Goal: Check status: Check status

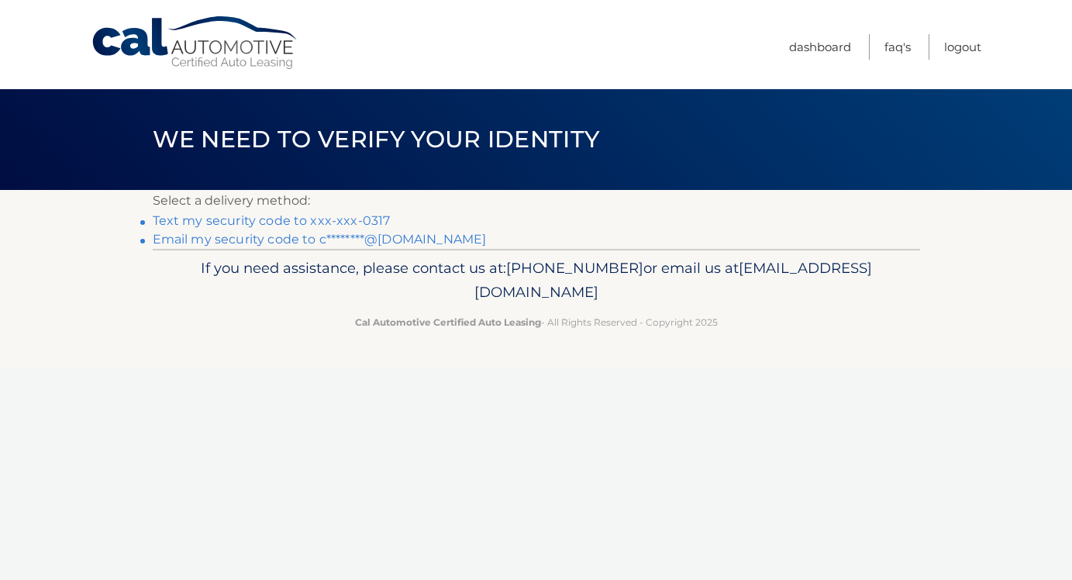
click at [330, 223] on link "Text my security code to xxx-xxx-0317" at bounding box center [272, 220] width 238 height 15
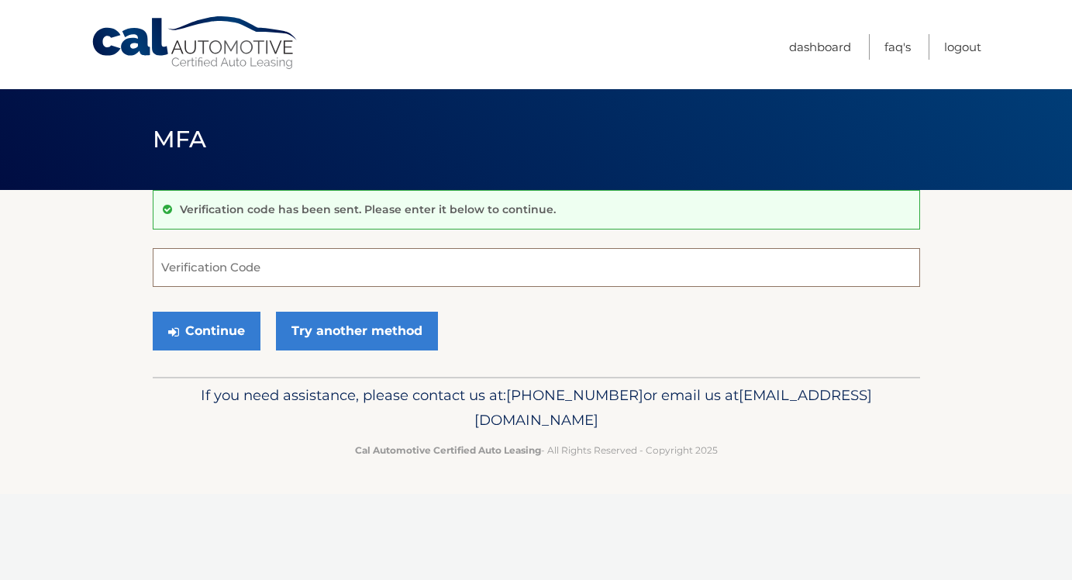
click at [314, 254] on input "Verification Code" at bounding box center [536, 267] width 767 height 39
type input "936473"
click at [249, 318] on button "Continue" at bounding box center [207, 331] width 108 height 39
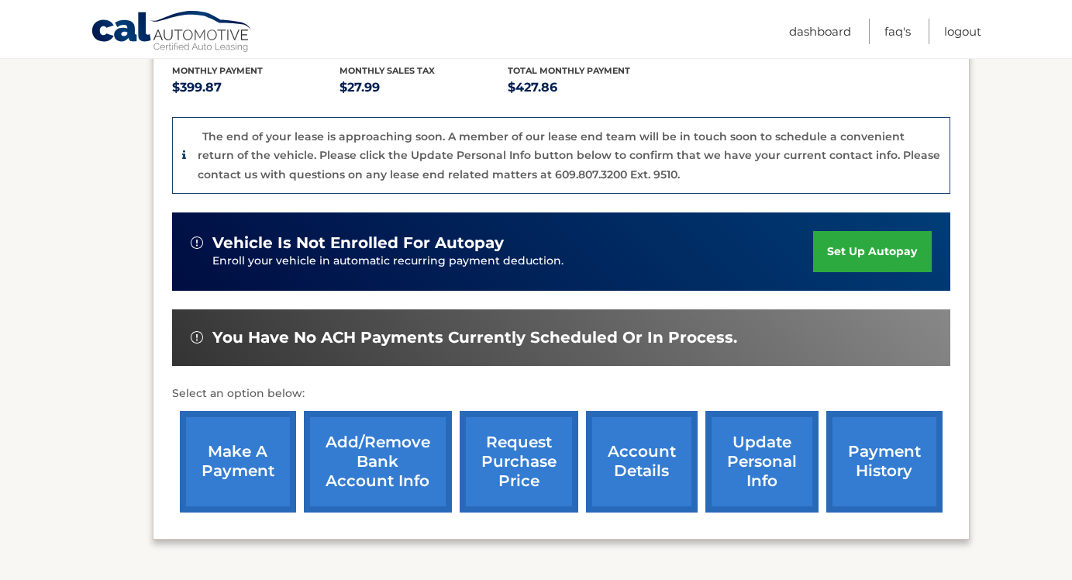
scroll to position [357, 0]
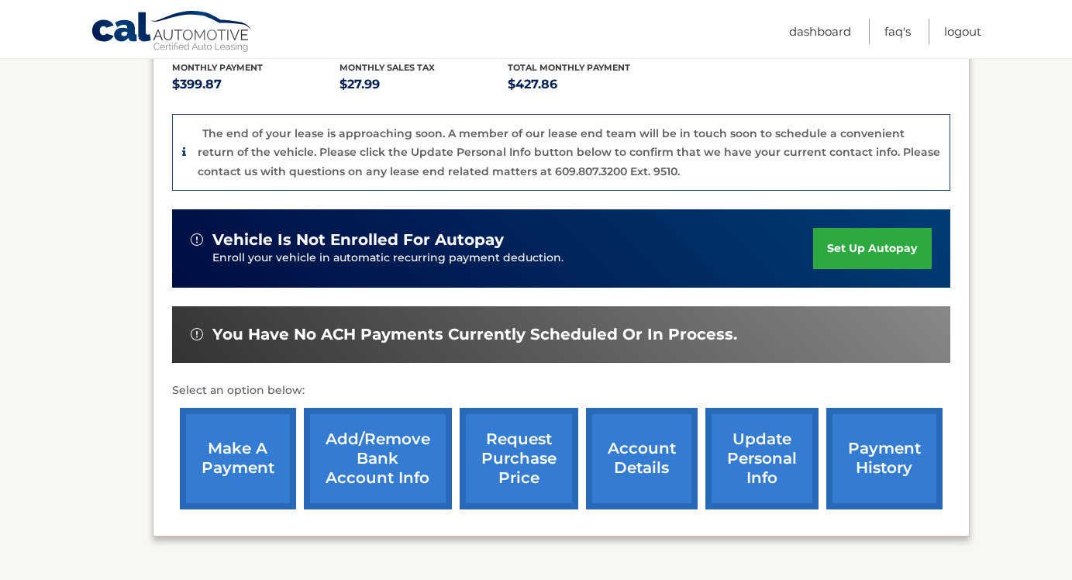
click at [633, 419] on link "account details" at bounding box center [642, 459] width 112 height 102
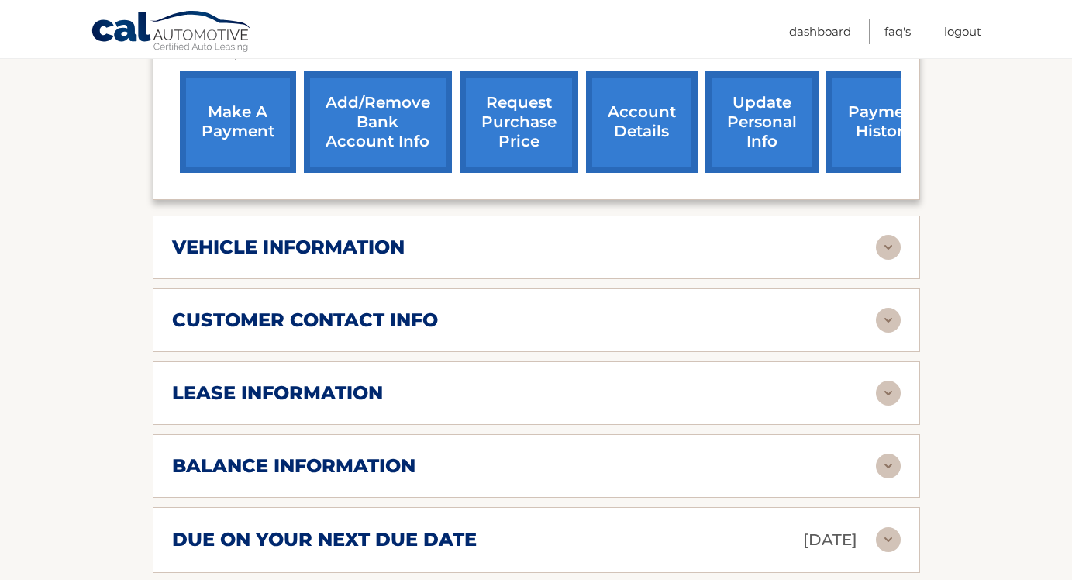
scroll to position [620, 0]
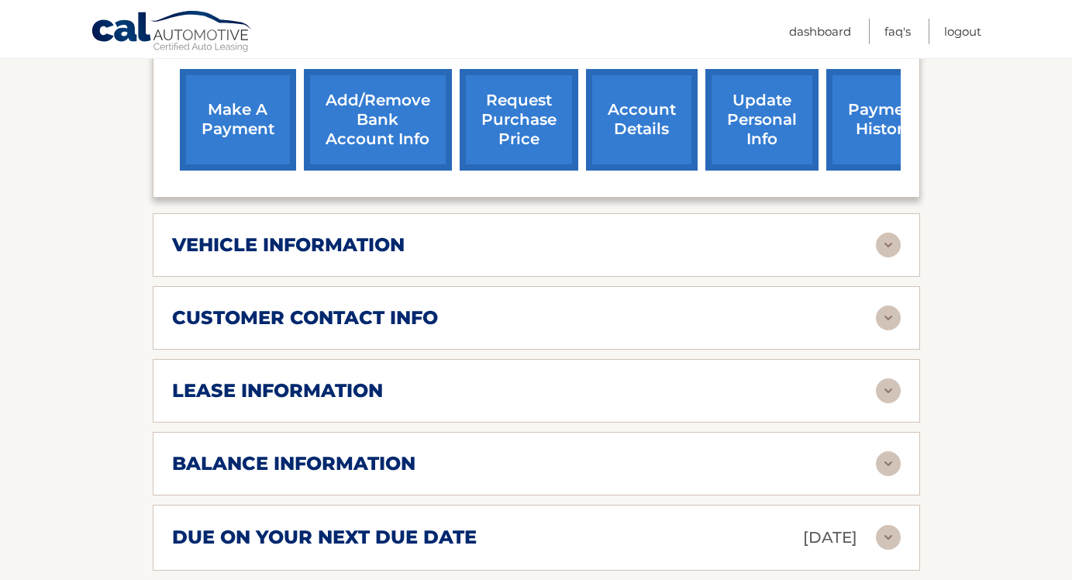
click at [880, 382] on img at bounding box center [888, 390] width 25 height 25
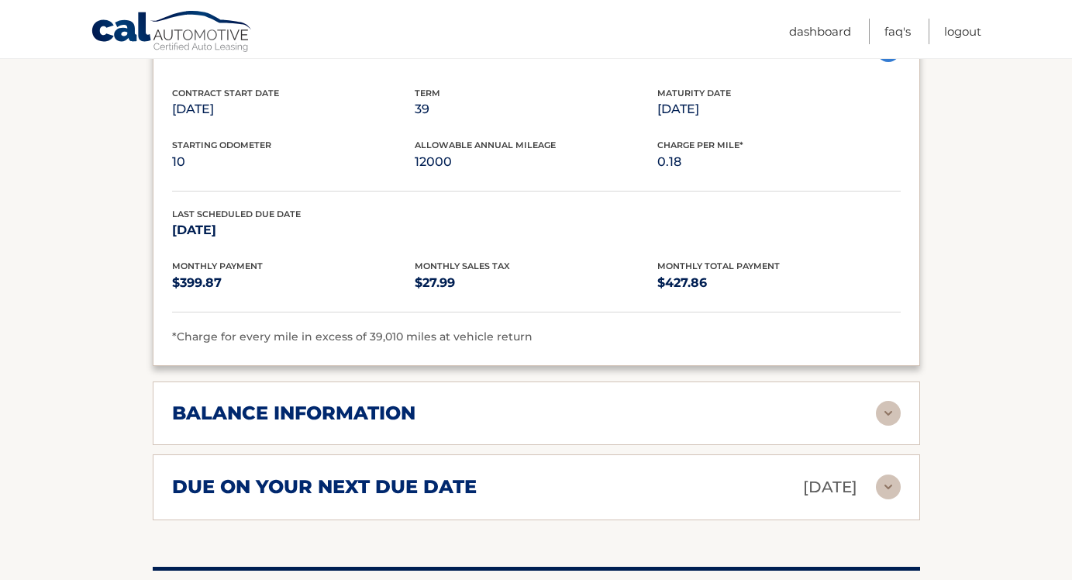
scroll to position [962, 0]
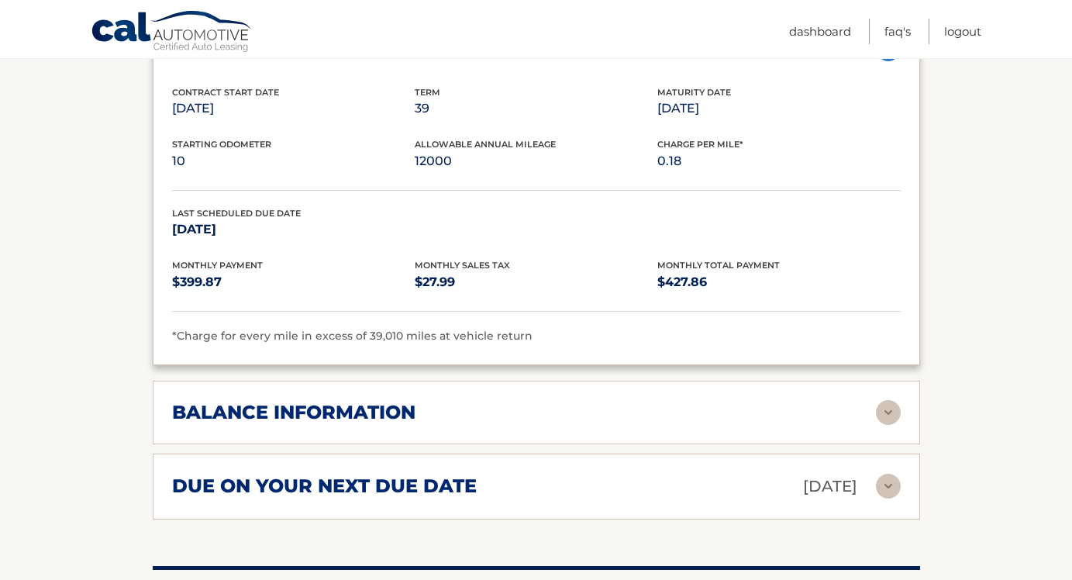
click at [886, 412] on img at bounding box center [888, 412] width 25 height 25
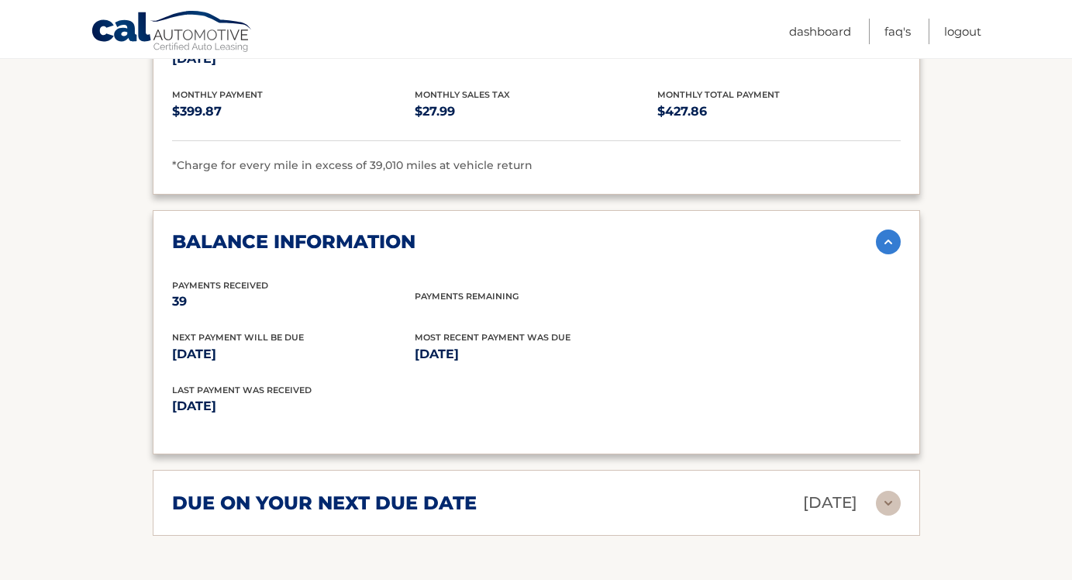
scroll to position [1129, 0]
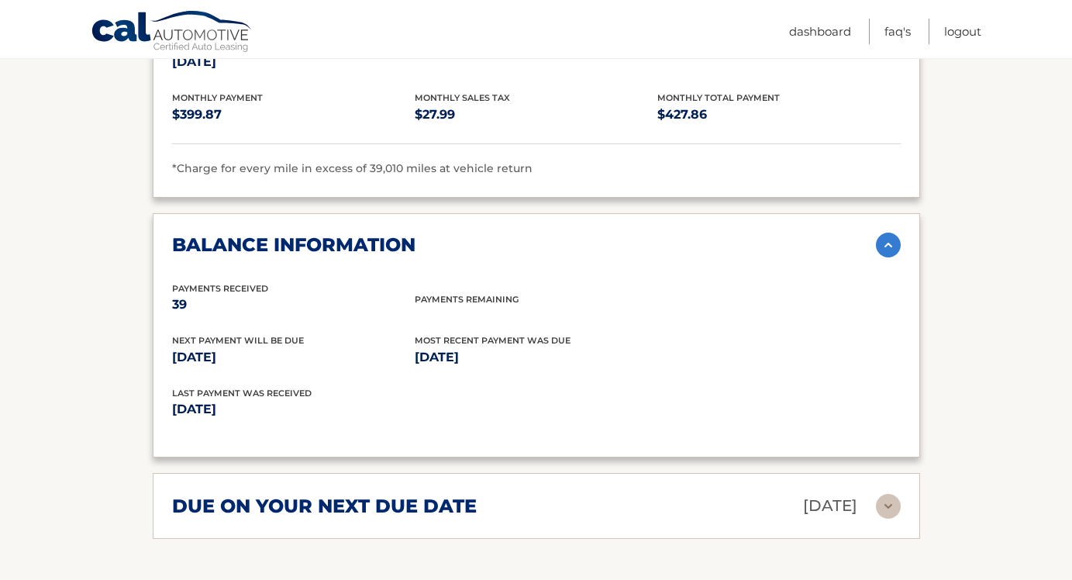
click at [889, 504] on img at bounding box center [888, 506] width 25 height 25
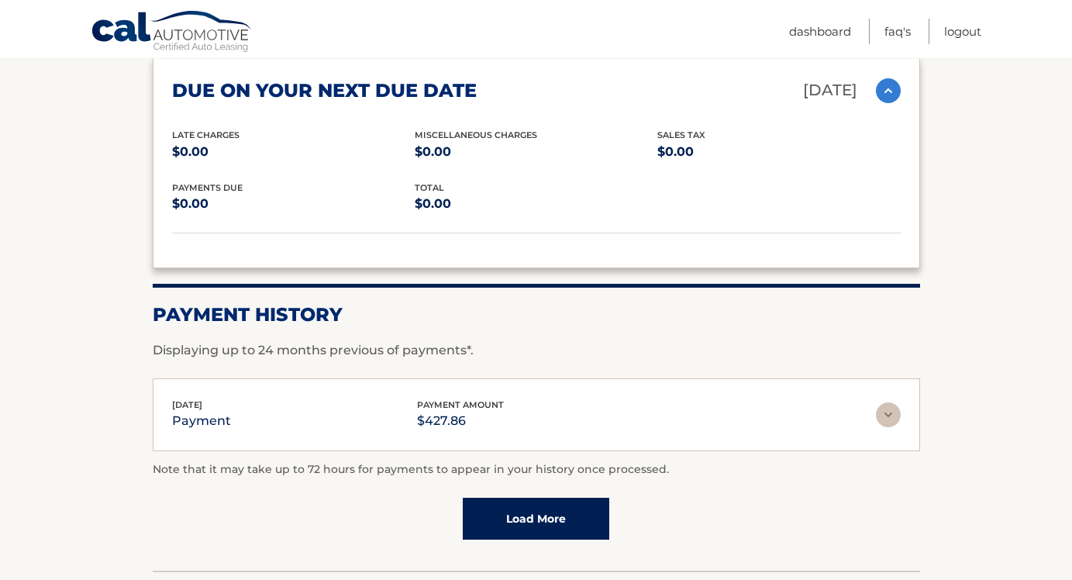
scroll to position [1547, 0]
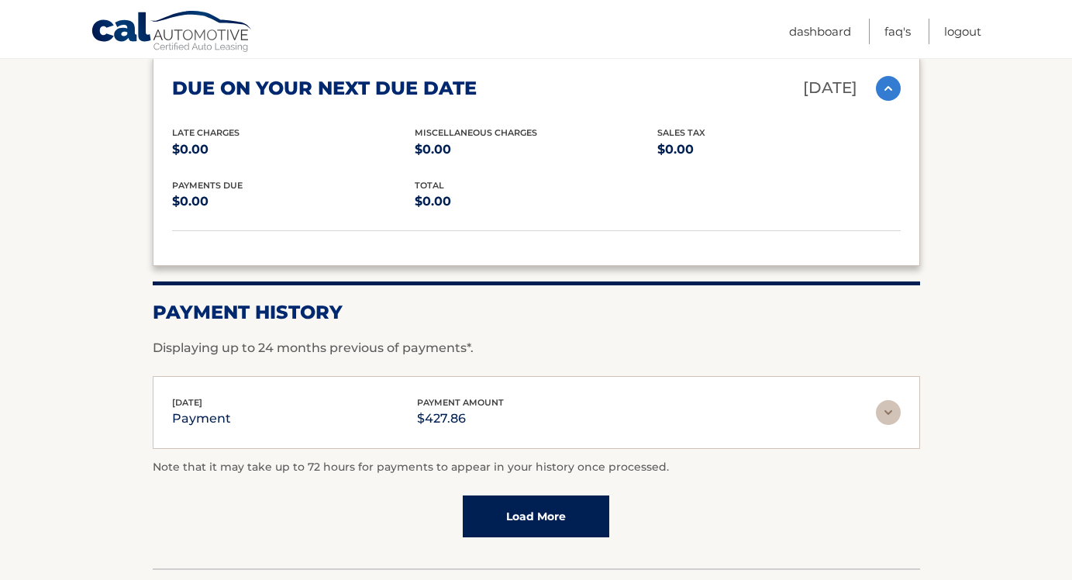
click at [888, 405] on img at bounding box center [888, 412] width 25 height 25
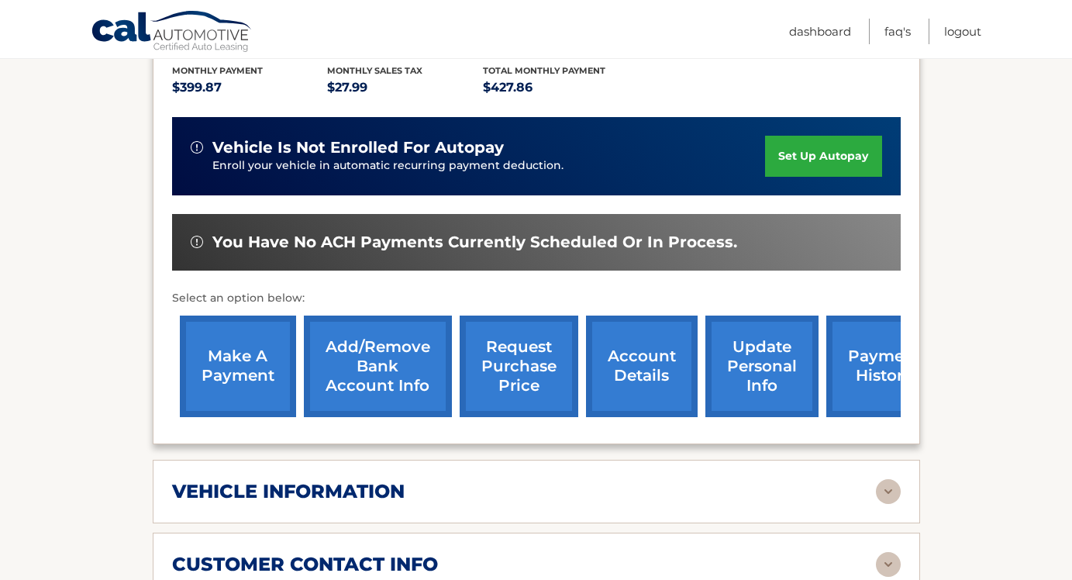
scroll to position [370, 0]
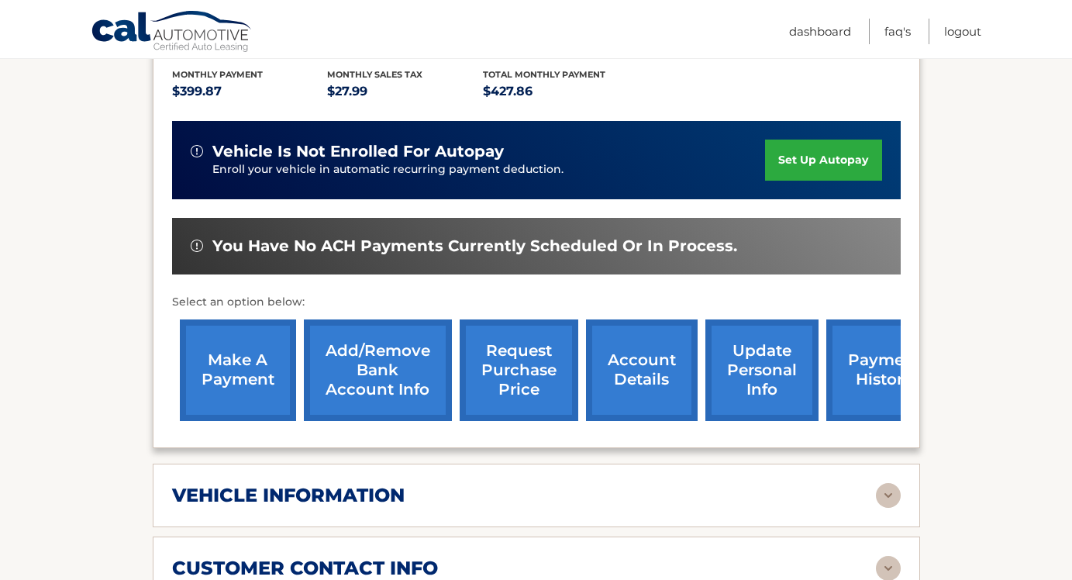
click at [868, 377] on link "payment history" at bounding box center [884, 370] width 116 height 102
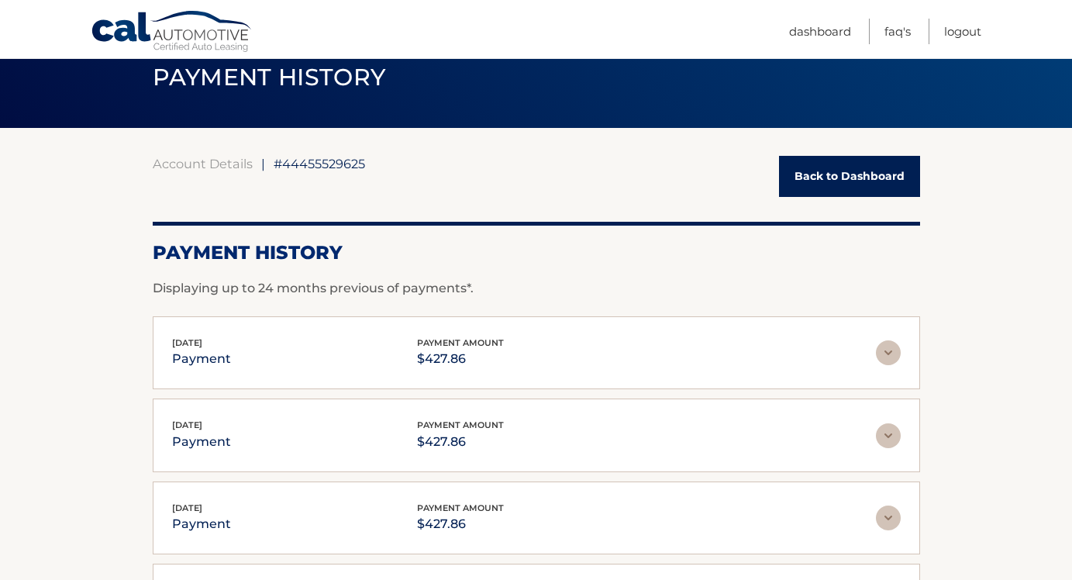
scroll to position [64, 0]
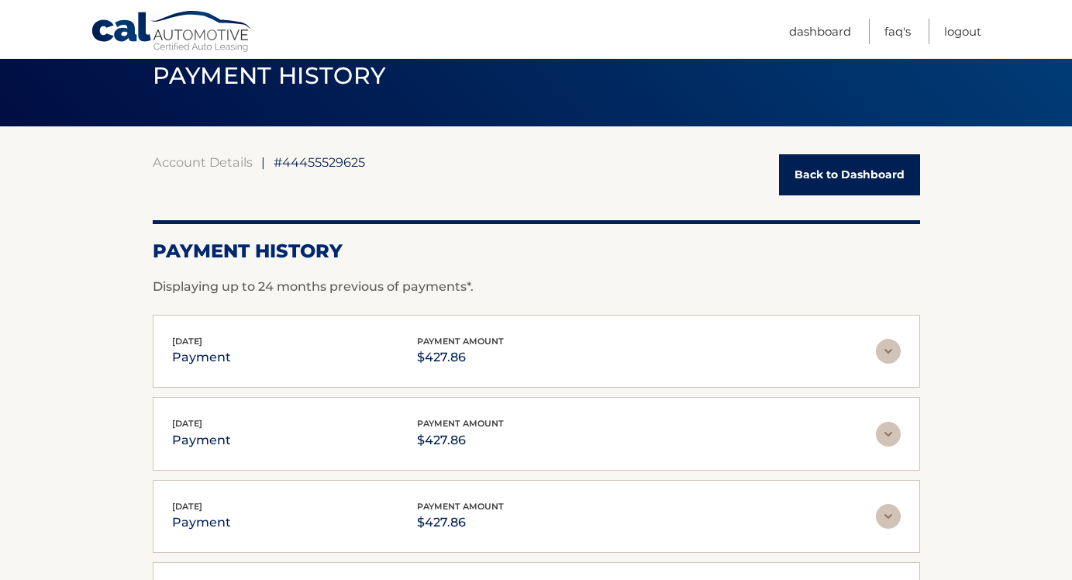
click at [891, 353] on img at bounding box center [888, 351] width 25 height 25
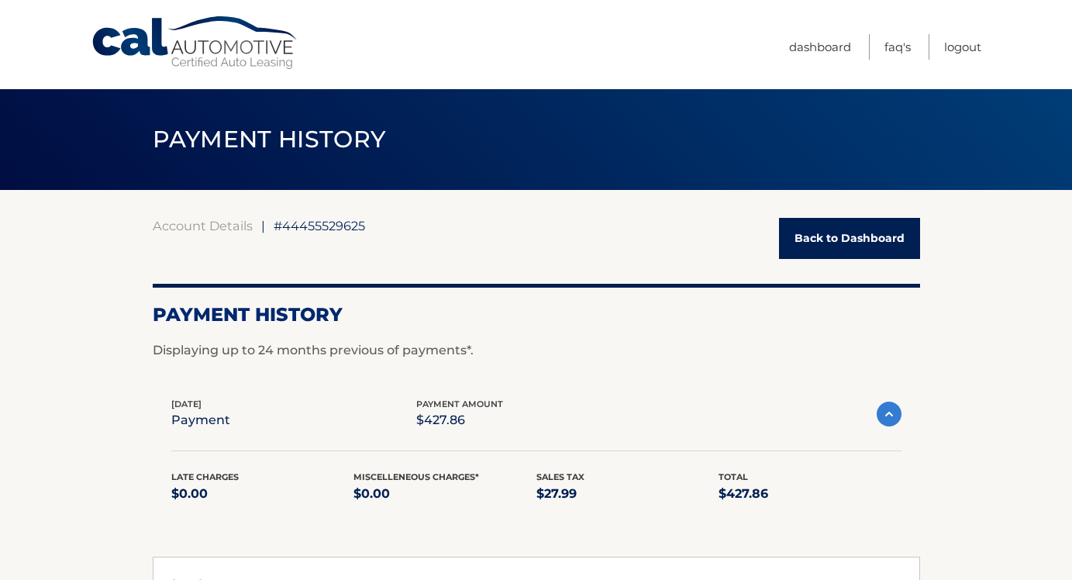
scroll to position [0, 0]
click at [897, 241] on link "Back to Dashboard" at bounding box center [849, 238] width 141 height 41
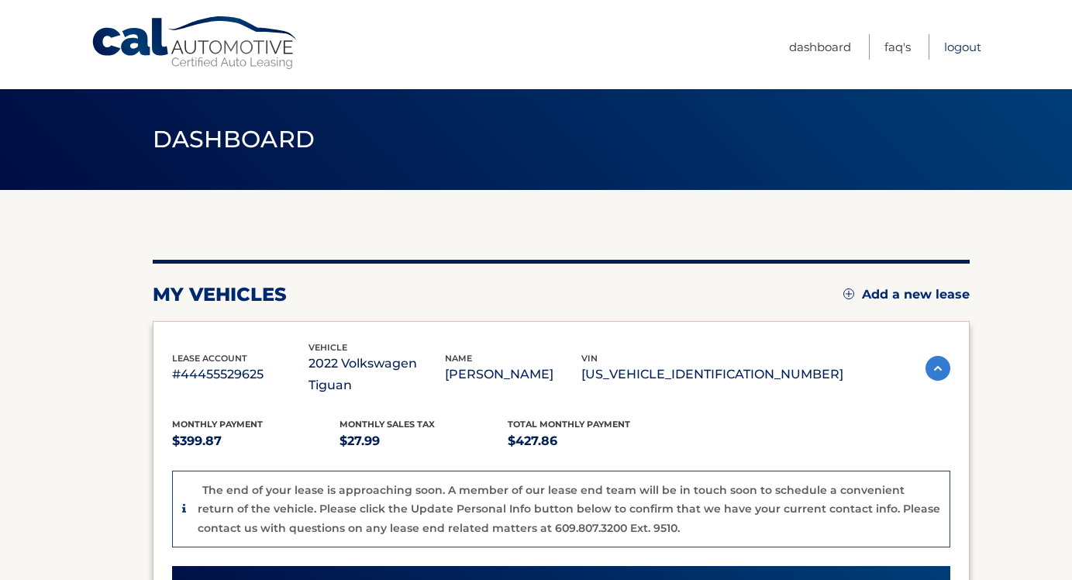
click at [962, 43] on link "Logout" at bounding box center [962, 47] width 37 height 26
